Goal: Information Seeking & Learning: Learn about a topic

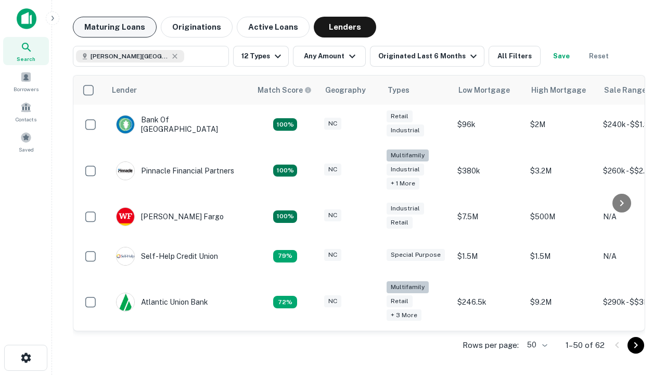
click at [114, 27] on button "Maturing Loans" at bounding box center [115, 27] width 84 height 21
